Goal: Transaction & Acquisition: Download file/media

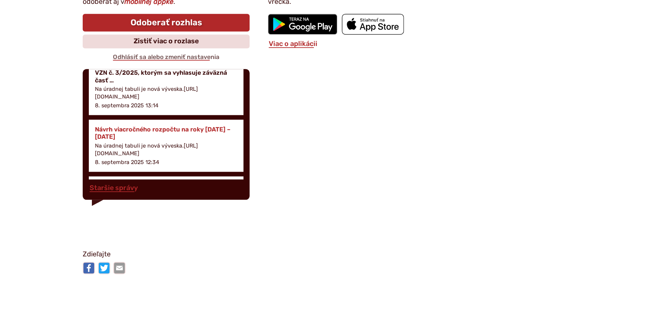
scroll to position [348, 0]
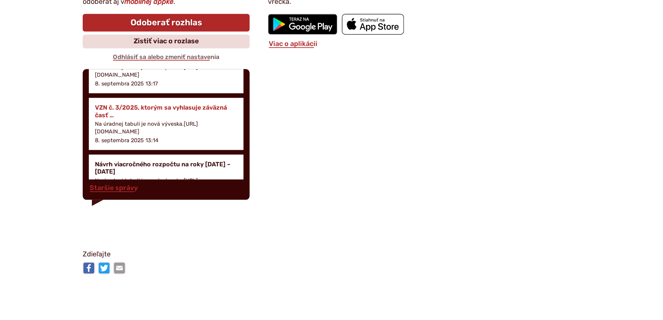
click at [140, 106] on h4 "VZN č. 3/2025, ktorým sa vyhlasuje záväzná časť …" at bounding box center [166, 111] width 142 height 15
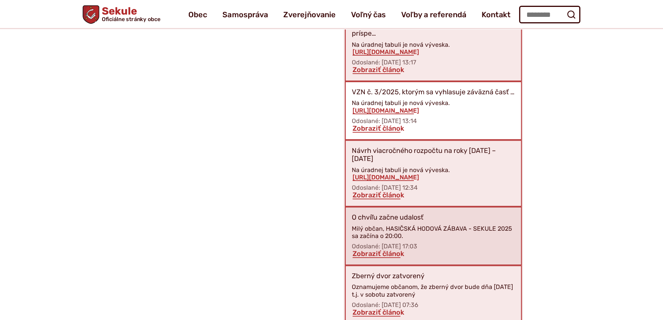
scroll to position [1006, 0]
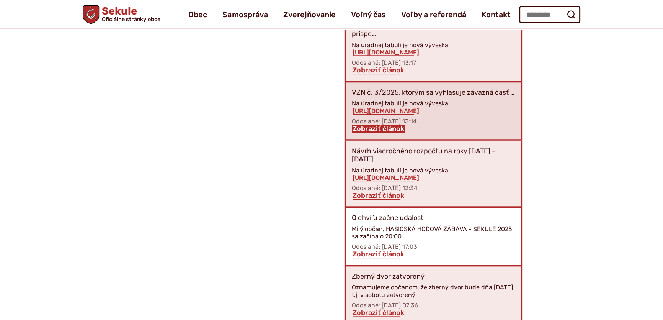
click at [374, 124] on link "Zobraziť článok" at bounding box center [378, 128] width 53 height 8
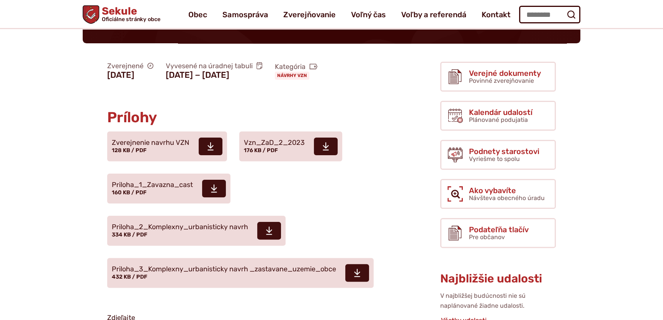
scroll to position [209, 0]
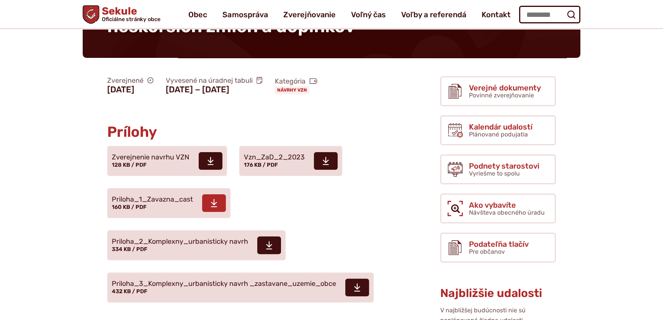
click at [214, 199] on use at bounding box center [214, 203] width 6 height 8
